Goal: Task Accomplishment & Management: Manage account settings

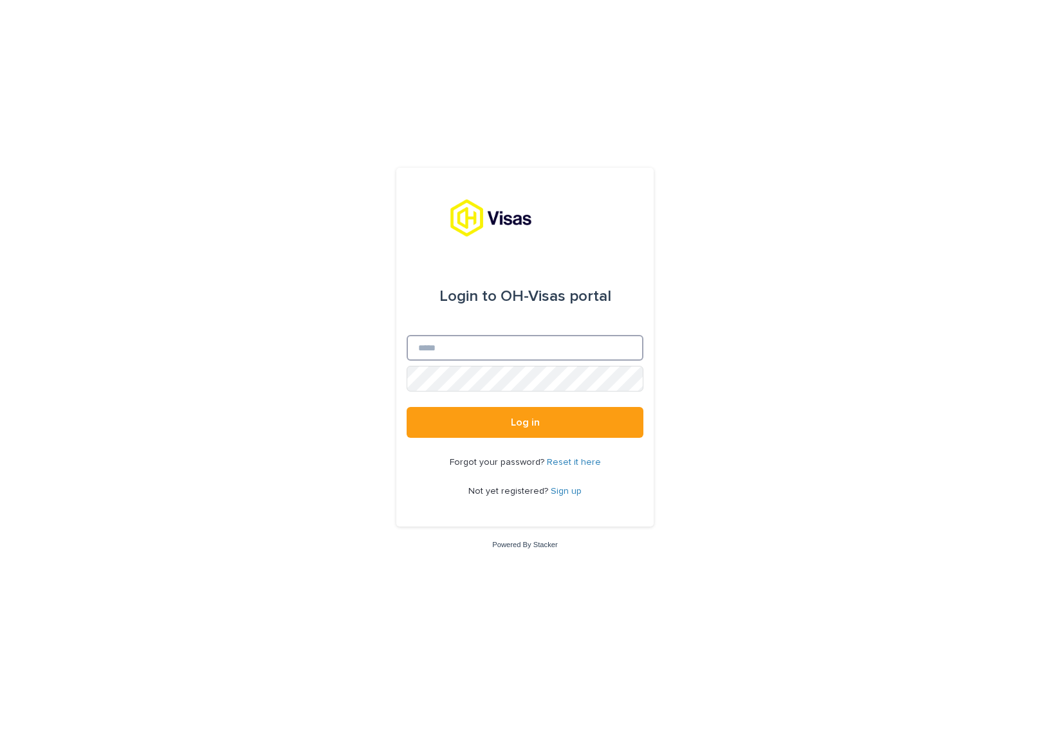
click at [462, 347] on input "Email" at bounding box center [524, 348] width 237 height 26
click at [0, 731] on com-1password-button at bounding box center [0, 731] width 0 height 0
click at [478, 353] on input "Email" at bounding box center [524, 348] width 237 height 26
click at [631, 348] on body "Login to OH-Visas portal Email Password Log in Forgot your password? Reset it h…" at bounding box center [525, 365] width 1050 height 731
click at [0, 731] on com-1password-button at bounding box center [0, 731] width 0 height 0
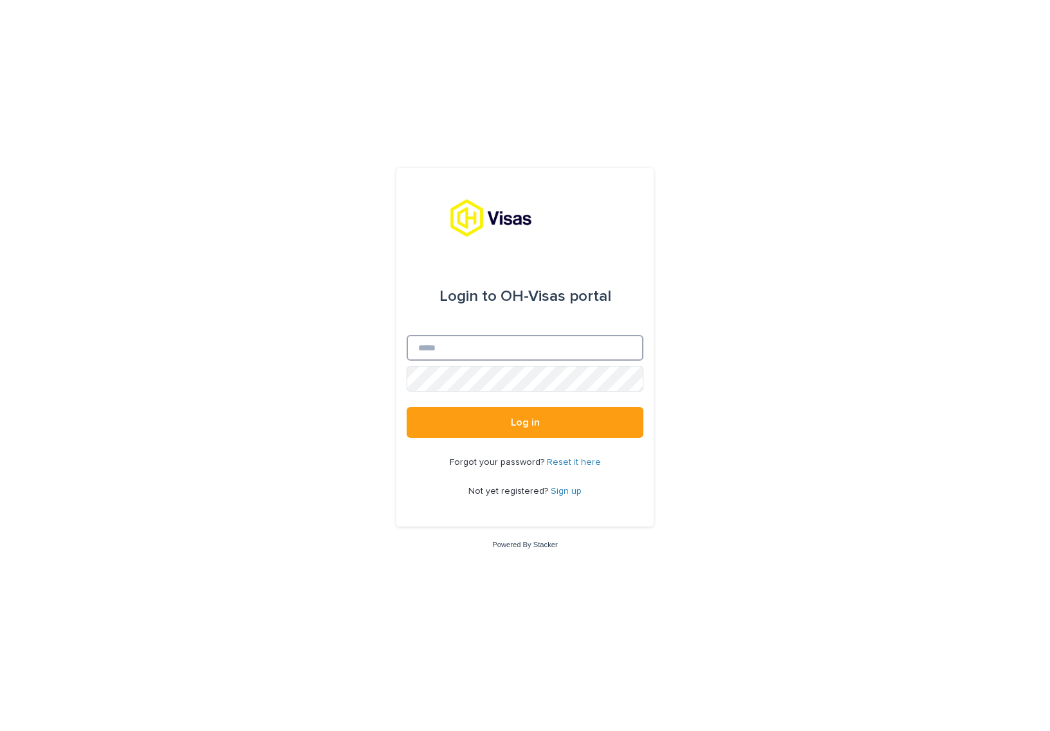
click at [509, 353] on input "Email" at bounding box center [524, 348] width 237 height 26
type input "**********"
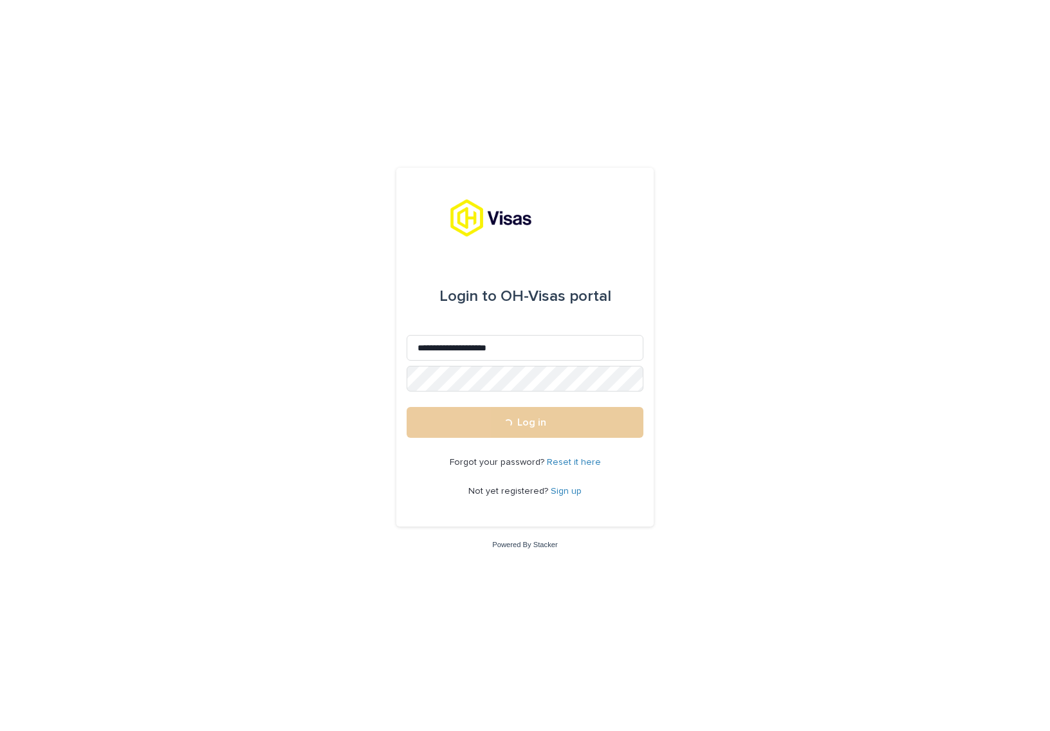
click at [509, 432] on button "Loading... Log in" at bounding box center [524, 422] width 237 height 31
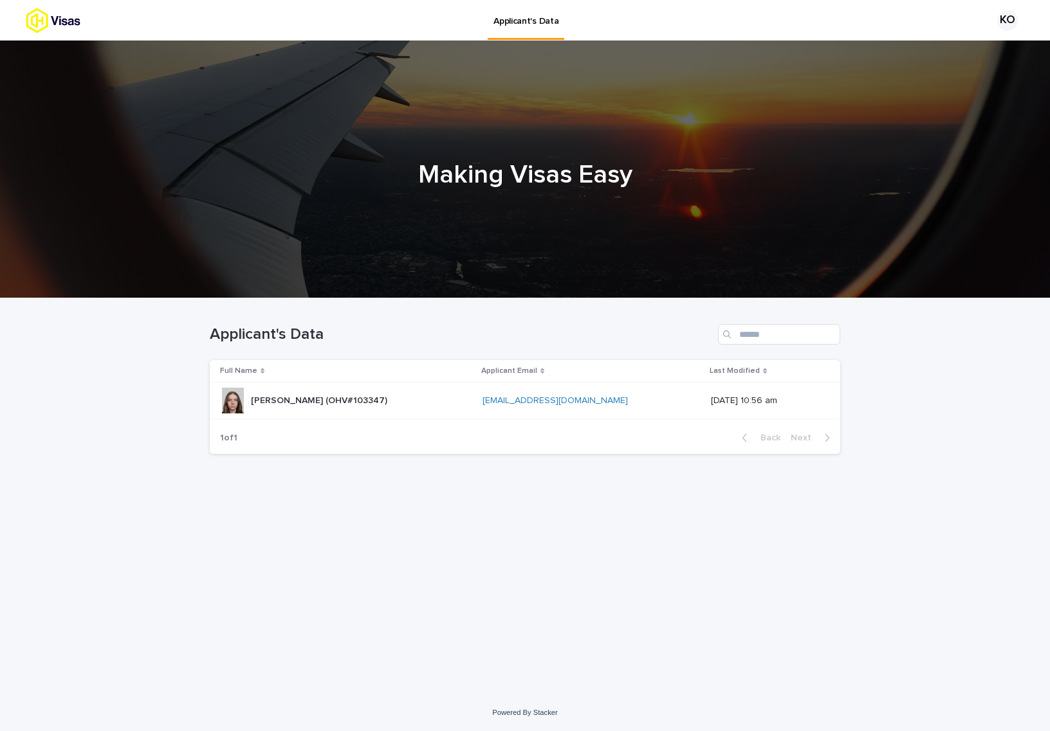
click at [286, 403] on p "[PERSON_NAME] (OHV#103347)" at bounding box center [320, 400] width 139 height 14
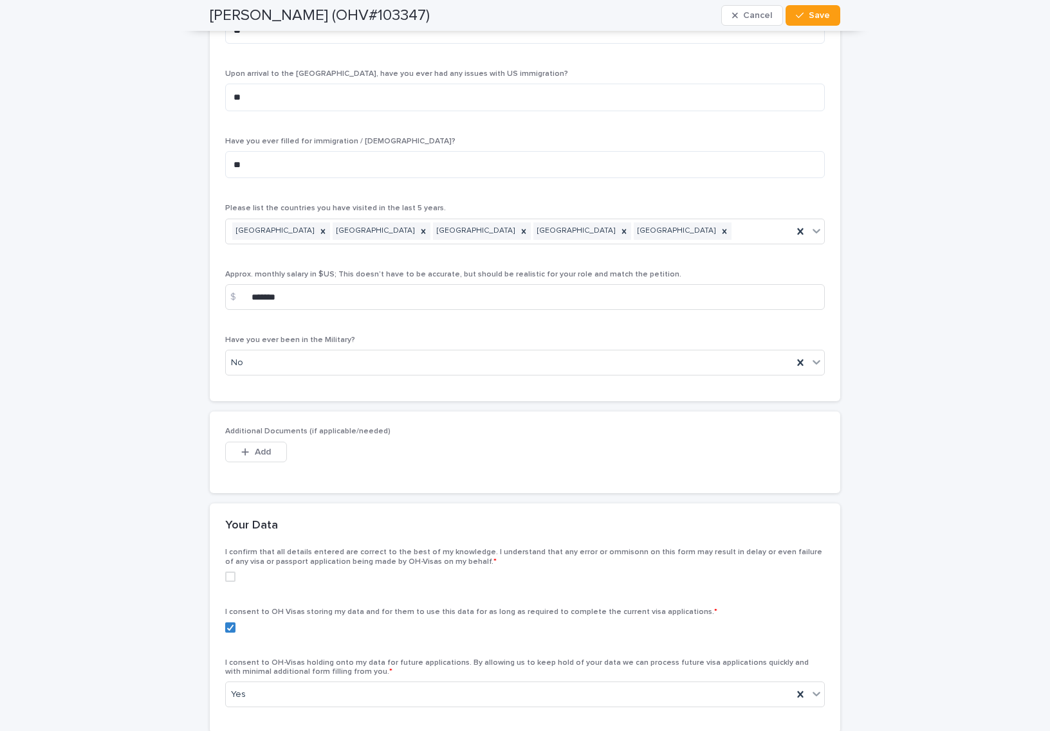
scroll to position [5080, 0]
